Goal: Obtain resource: Obtain resource

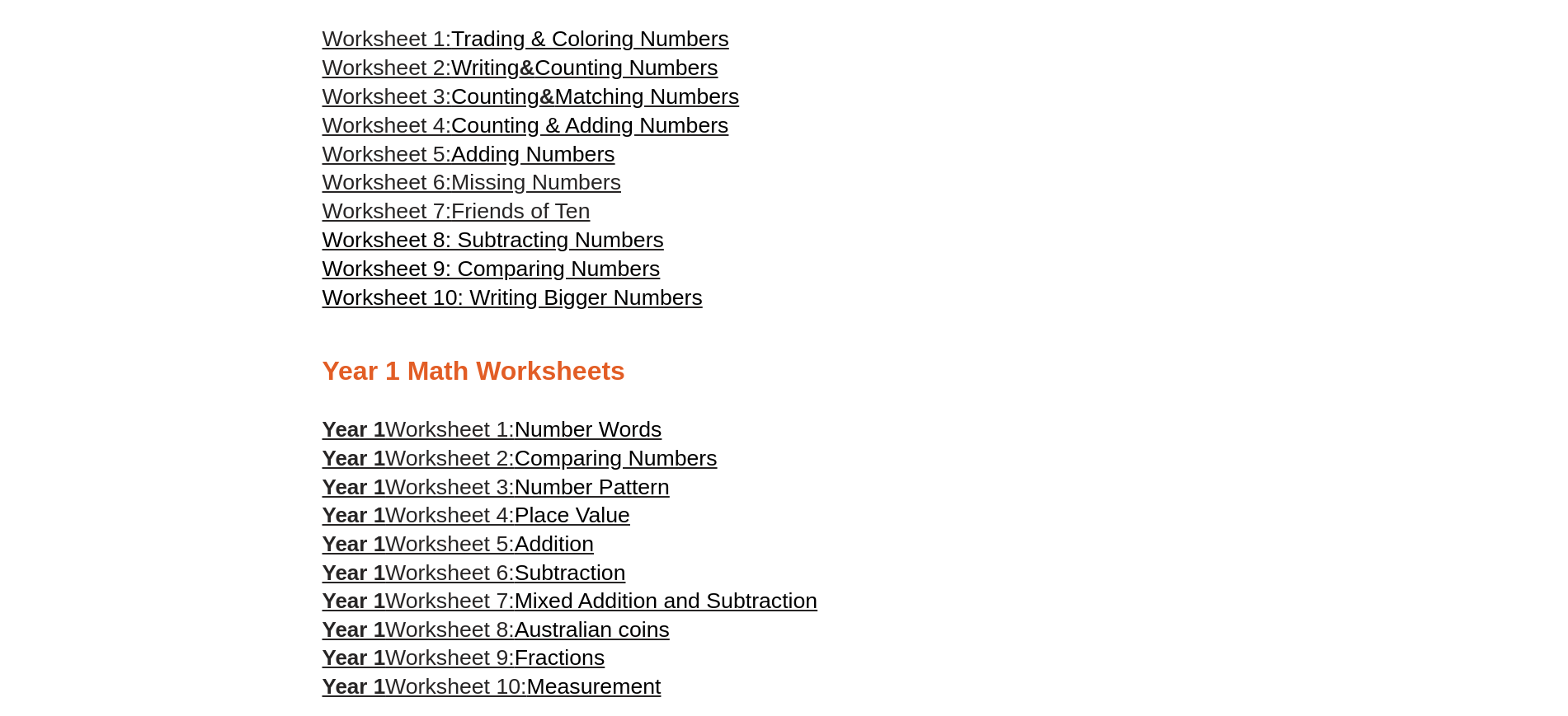
scroll to position [877, 0]
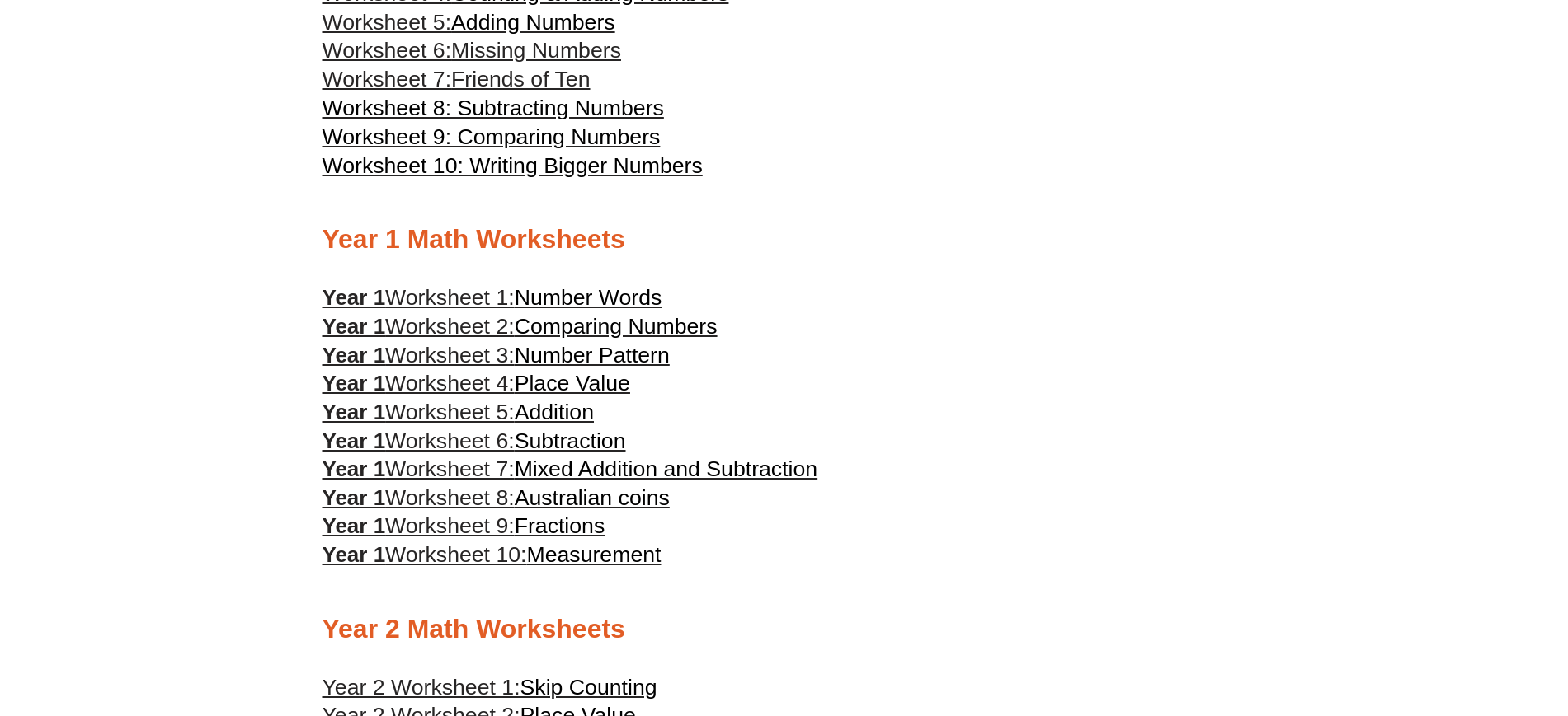
click at [527, 491] on span "Australian coins" at bounding box center [592, 499] width 155 height 25
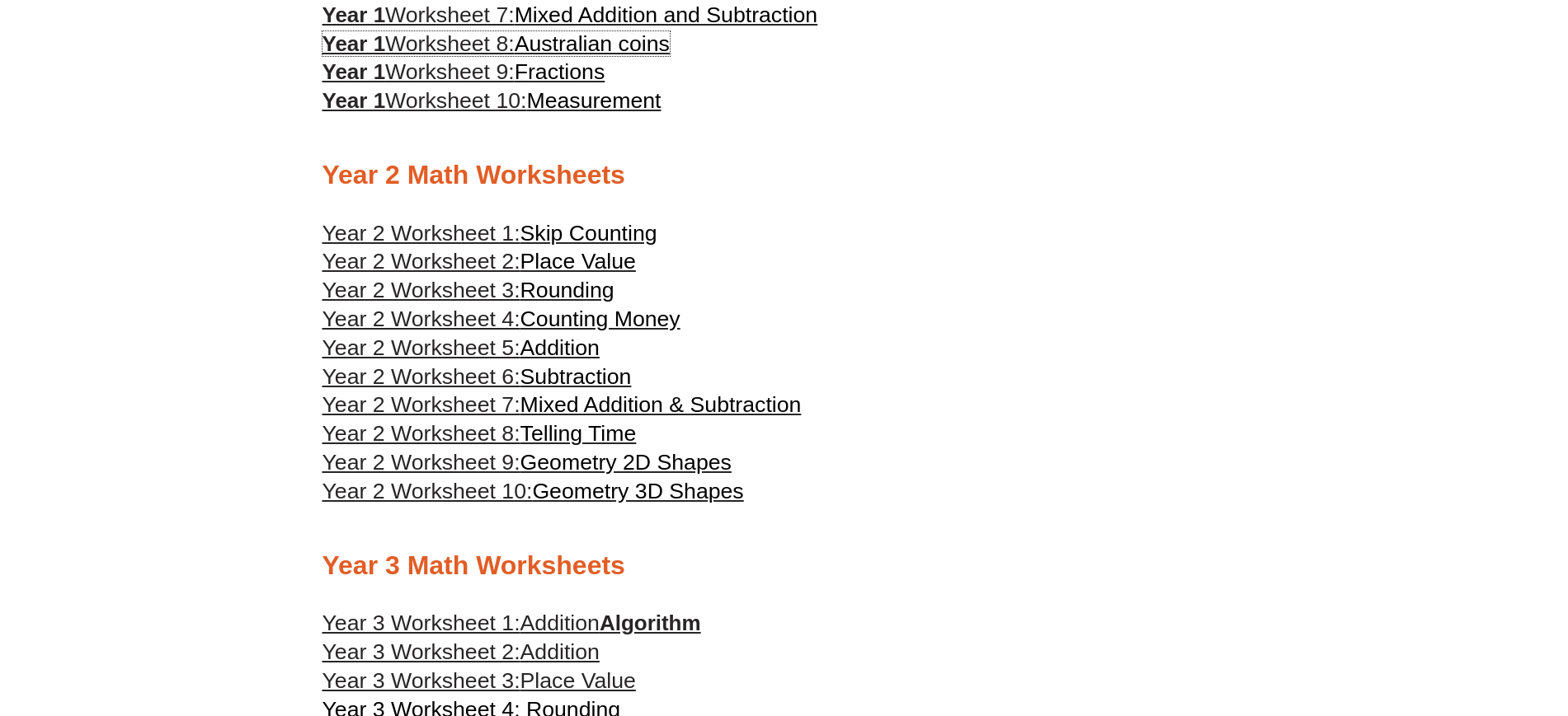
scroll to position [1378, 0]
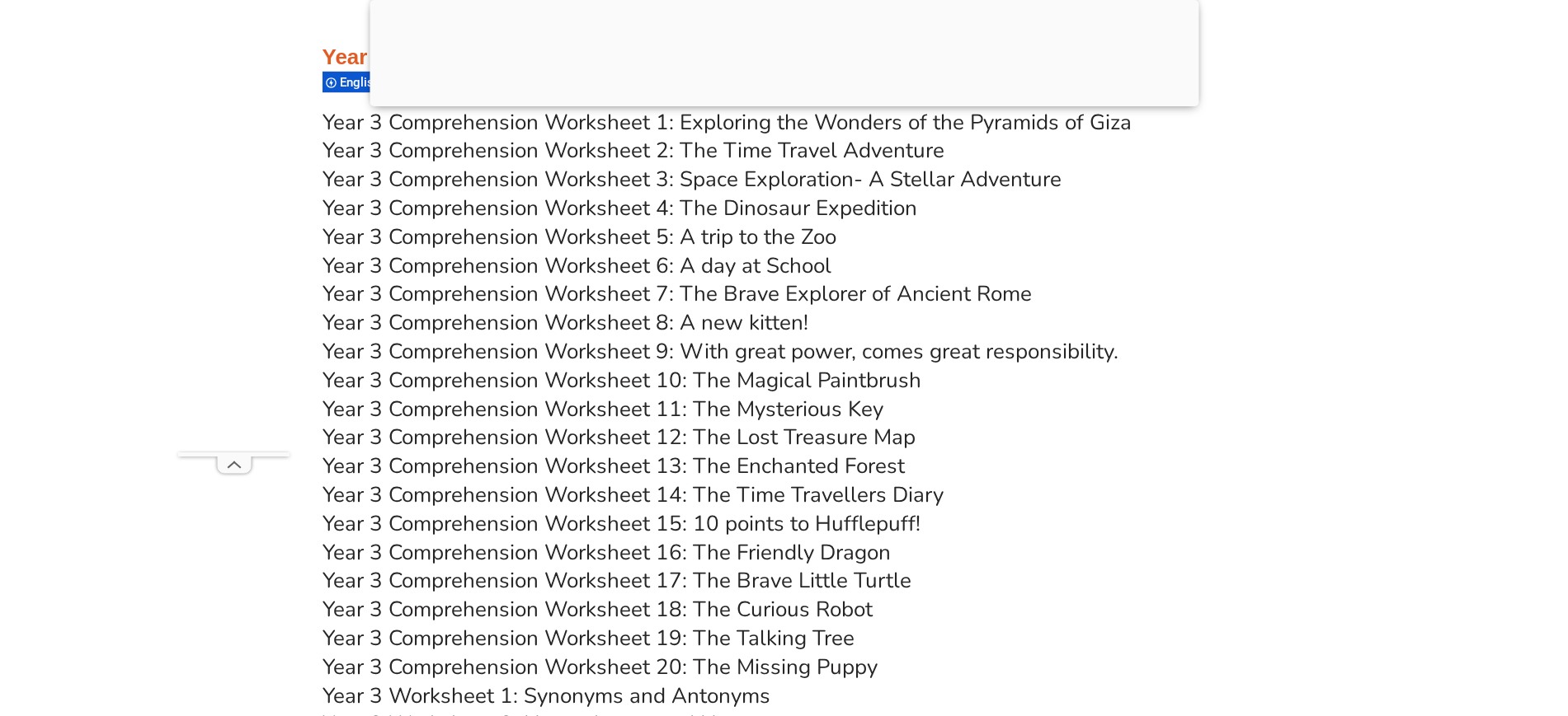
scroll to position [5663, 0]
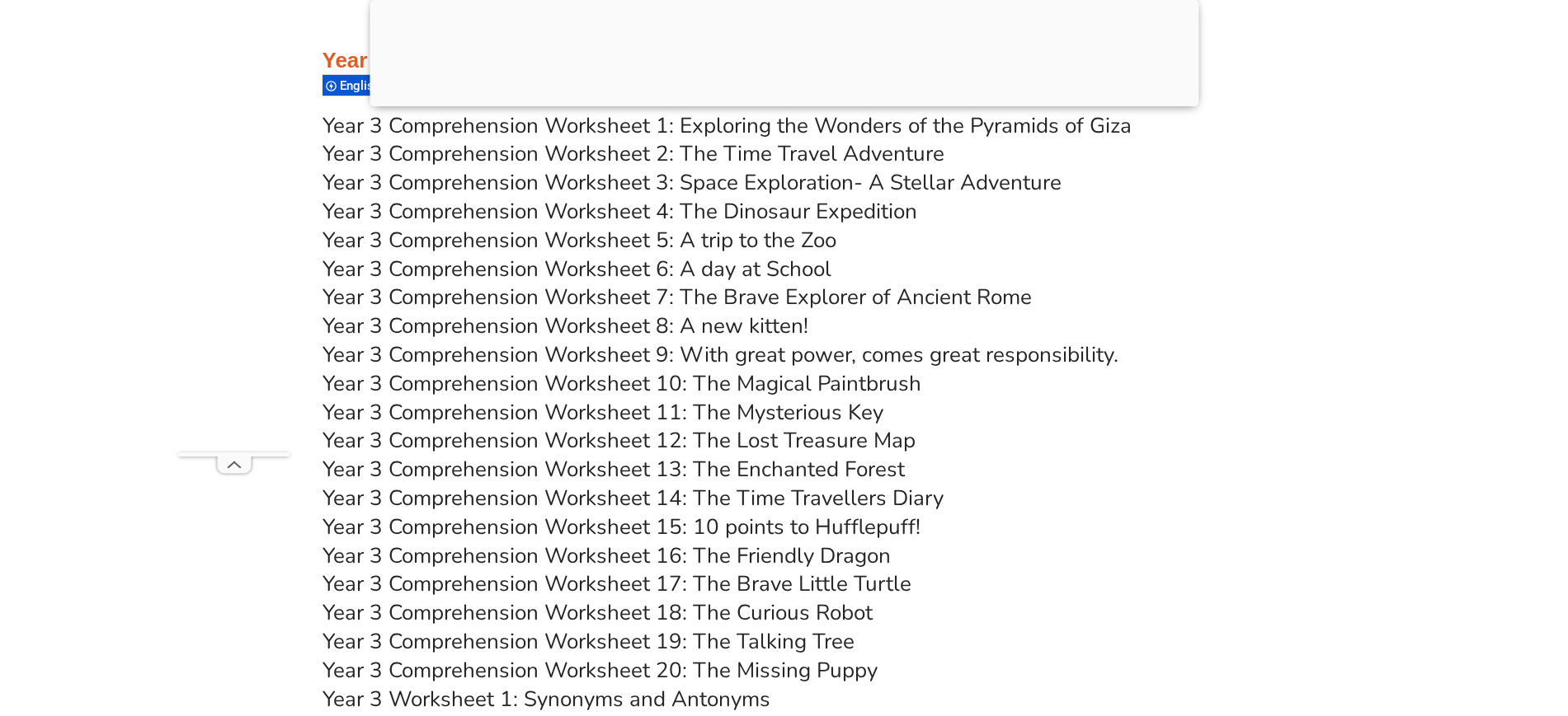
click at [460, 125] on link "Year 3 Comprehension Worksheet 1: Exploring the Wonders of the Pyramids of Giza" at bounding box center [727, 125] width 810 height 29
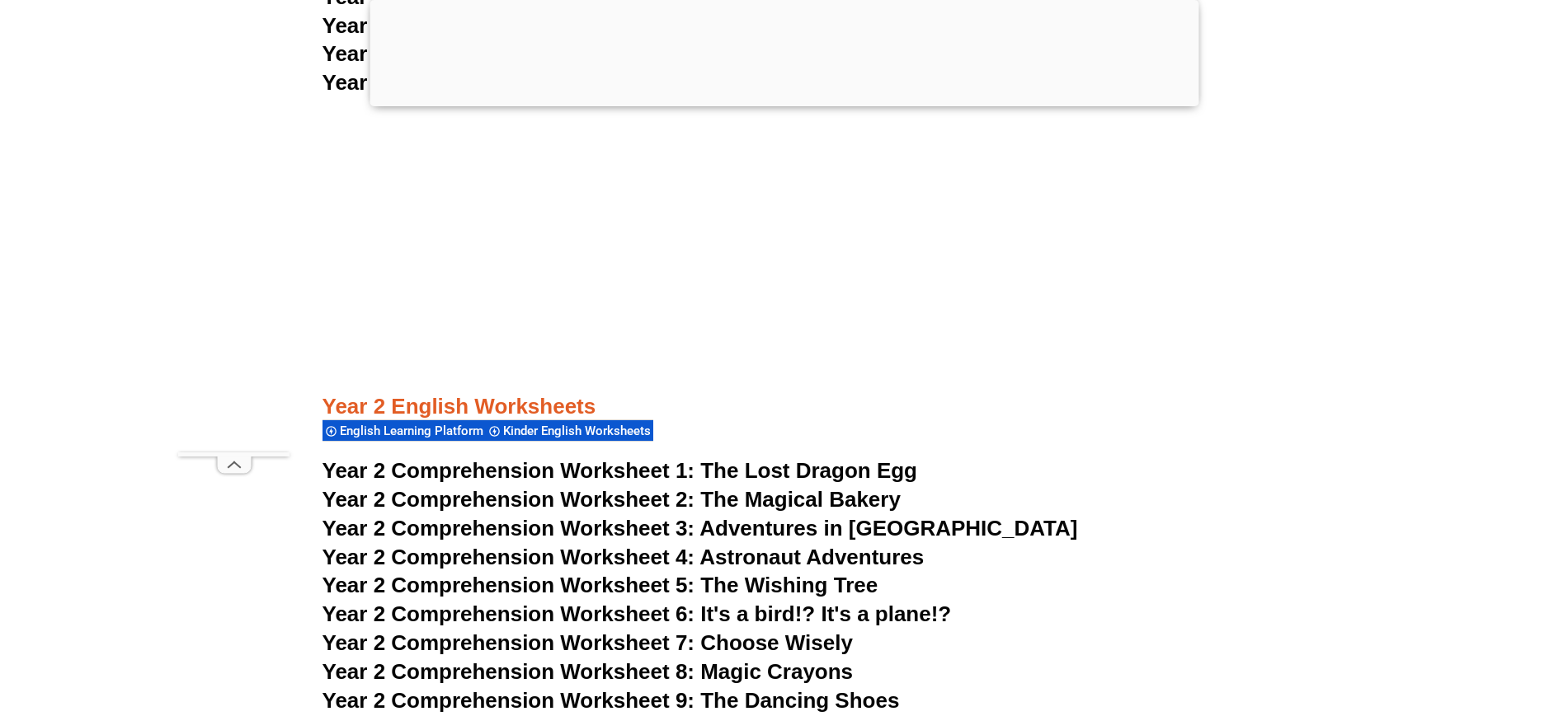
scroll to position [3919, 0]
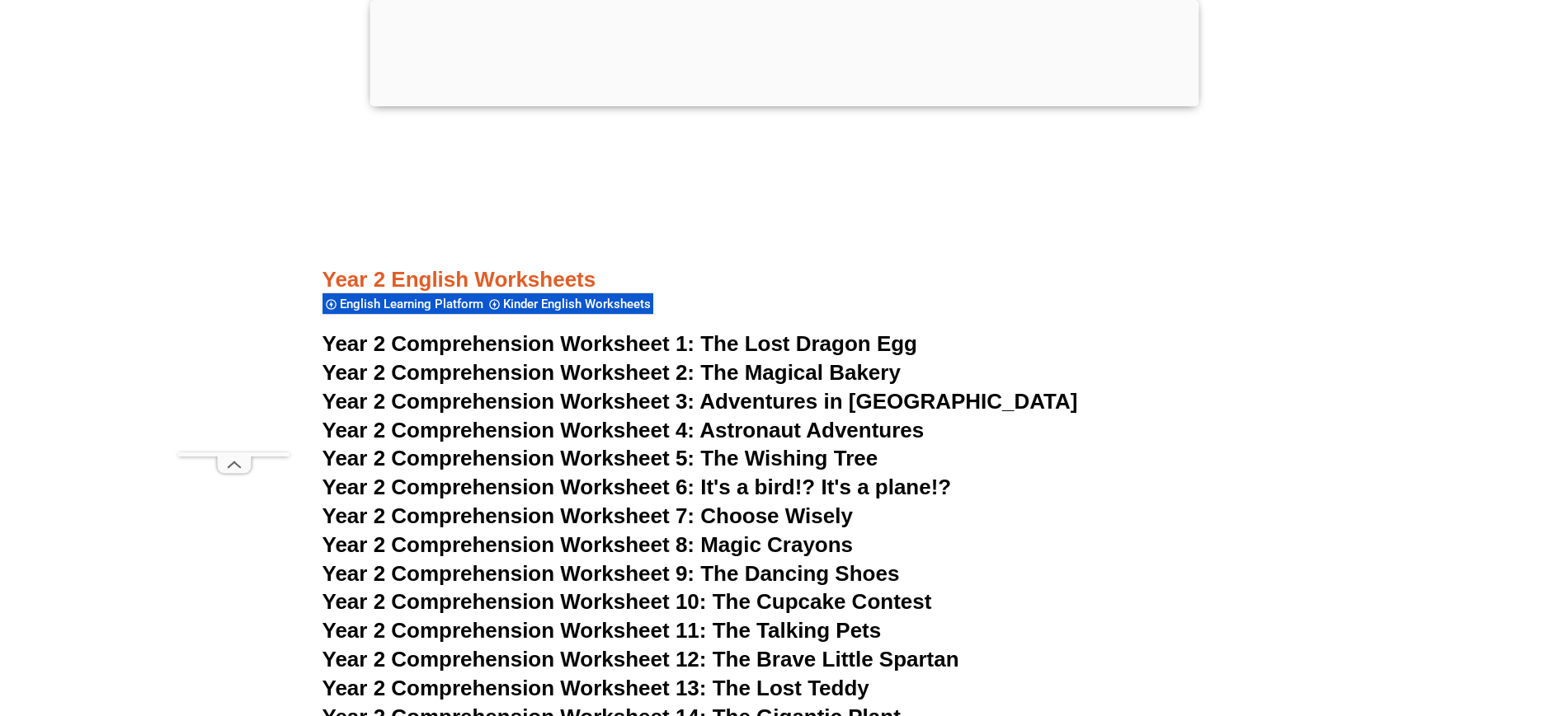
click at [551, 345] on span "Year 2 Comprehension Worksheet 1:" at bounding box center [509, 344] width 373 height 25
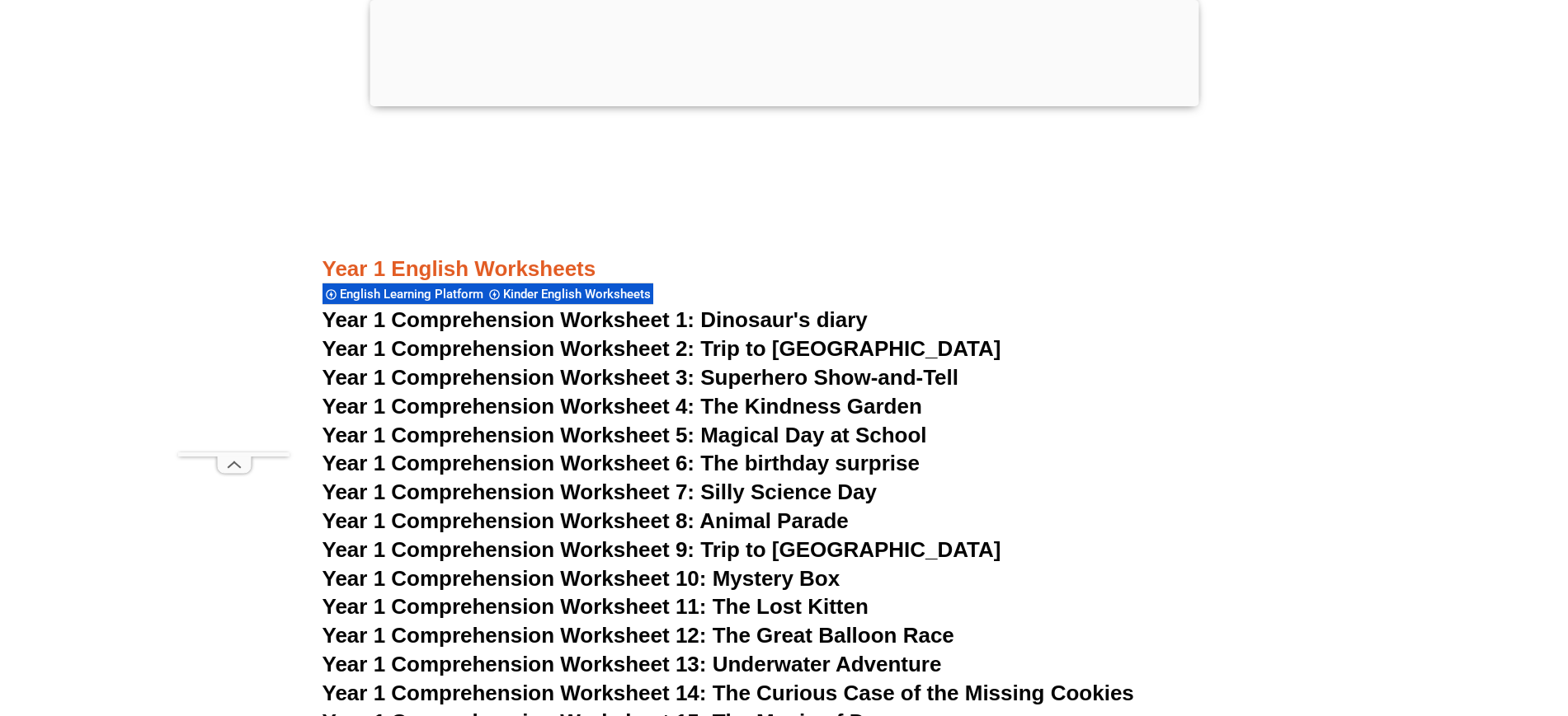
scroll to position [2093, 0]
click at [435, 322] on span "Year 1 Comprehension Worksheet 1: Dinosaur's diary" at bounding box center [595, 320] width 545 height 25
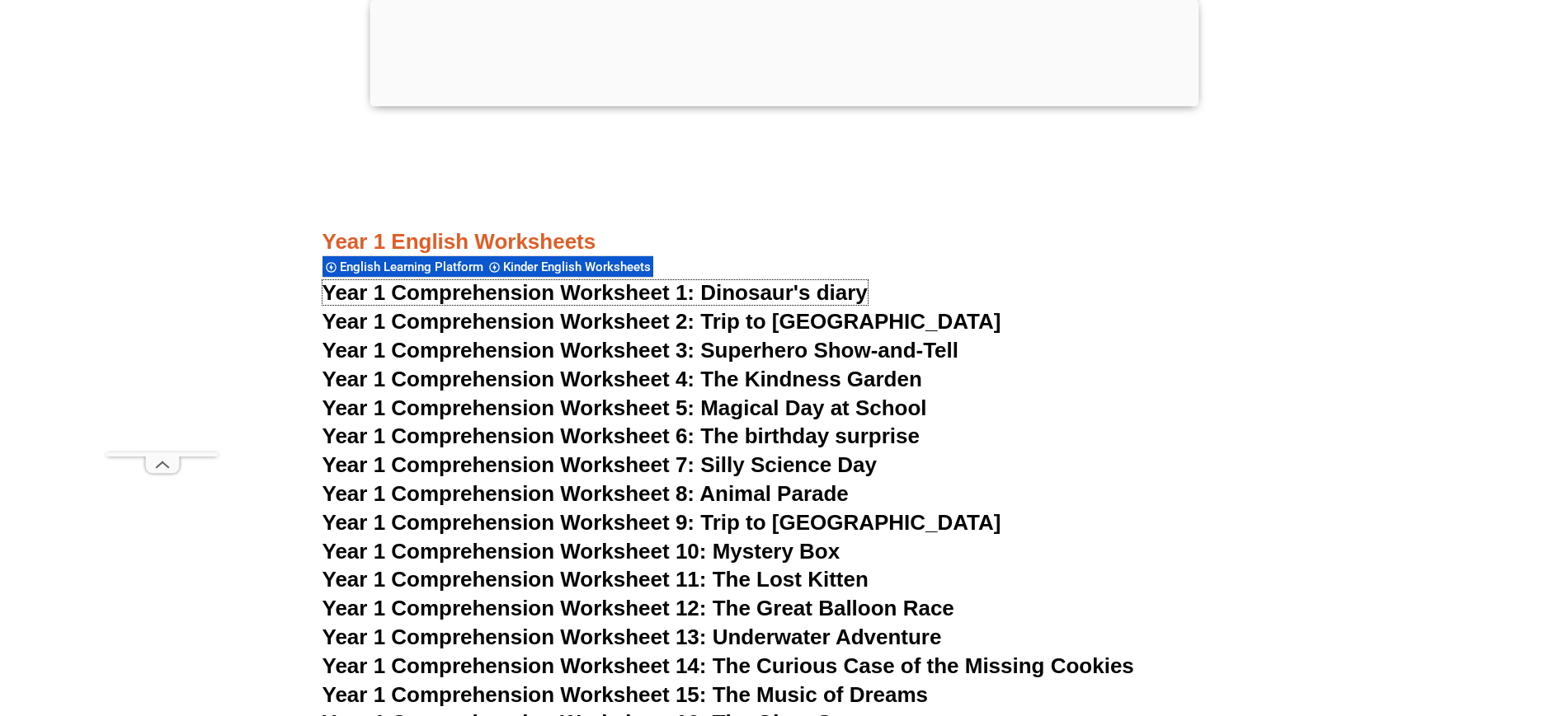
scroll to position [2167, 0]
